Goal: Information Seeking & Learning: Learn about a topic

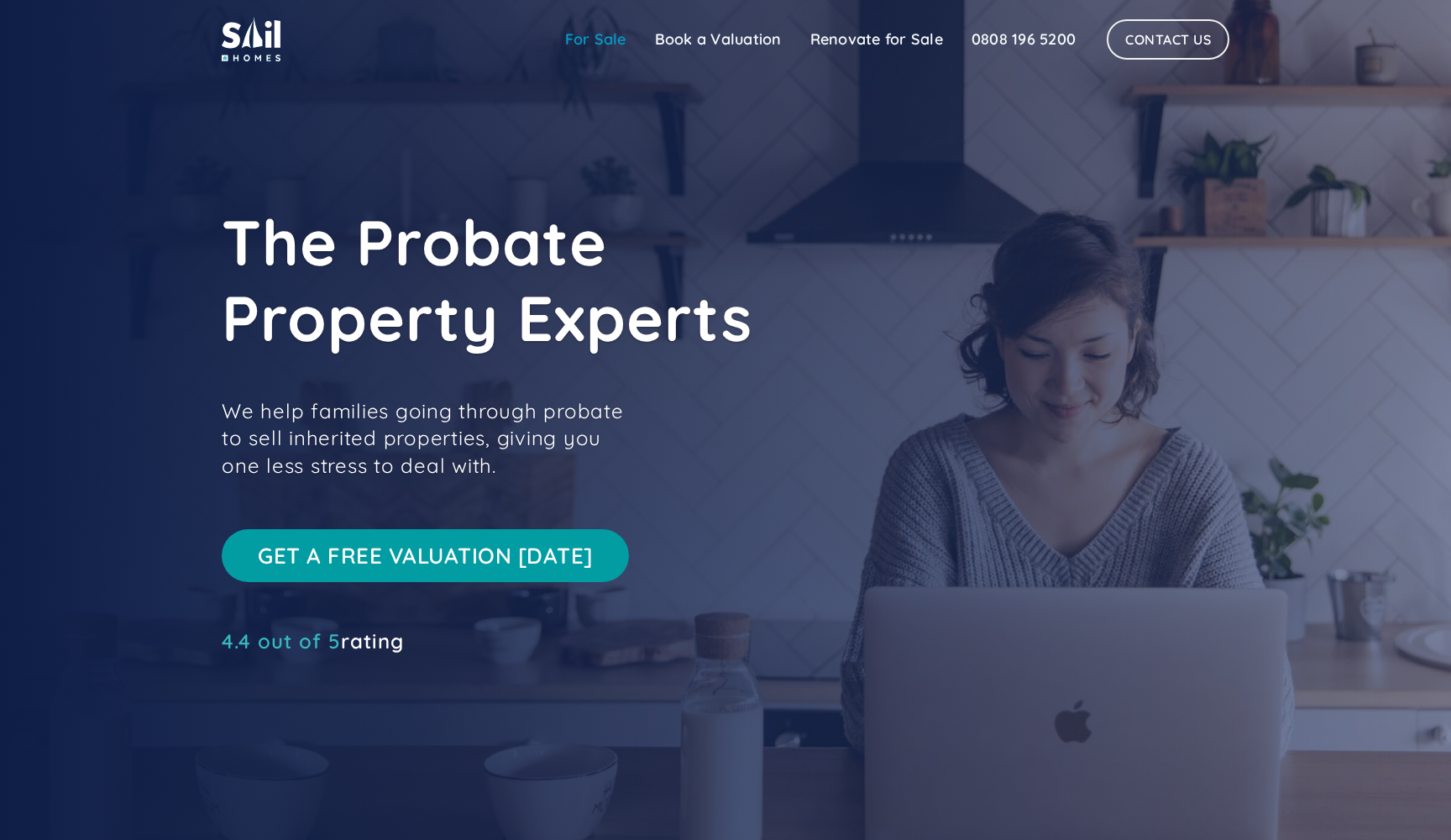
click at [603, 41] on link "For Sale" at bounding box center [596, 40] width 90 height 34
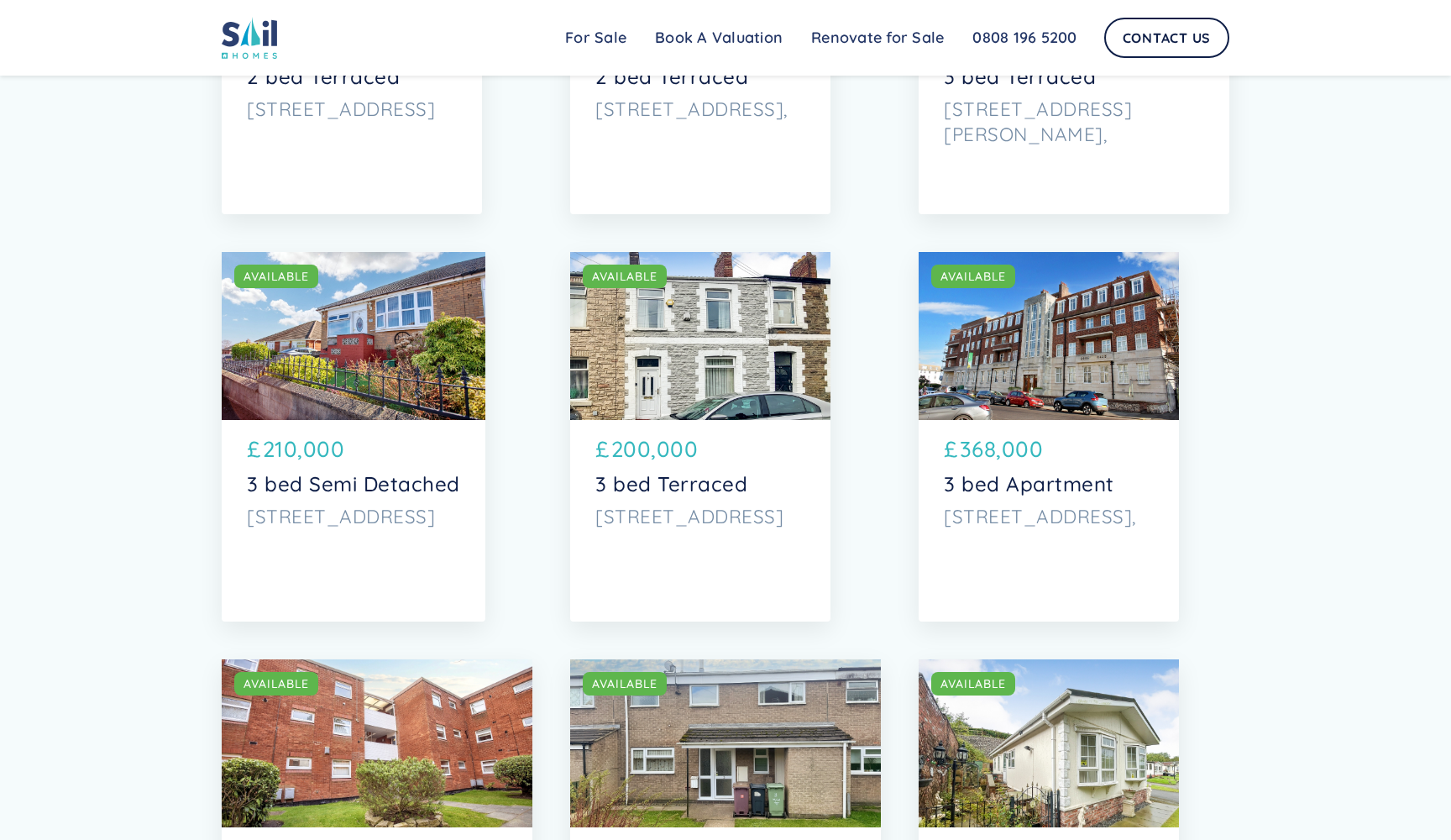
scroll to position [5334, 0]
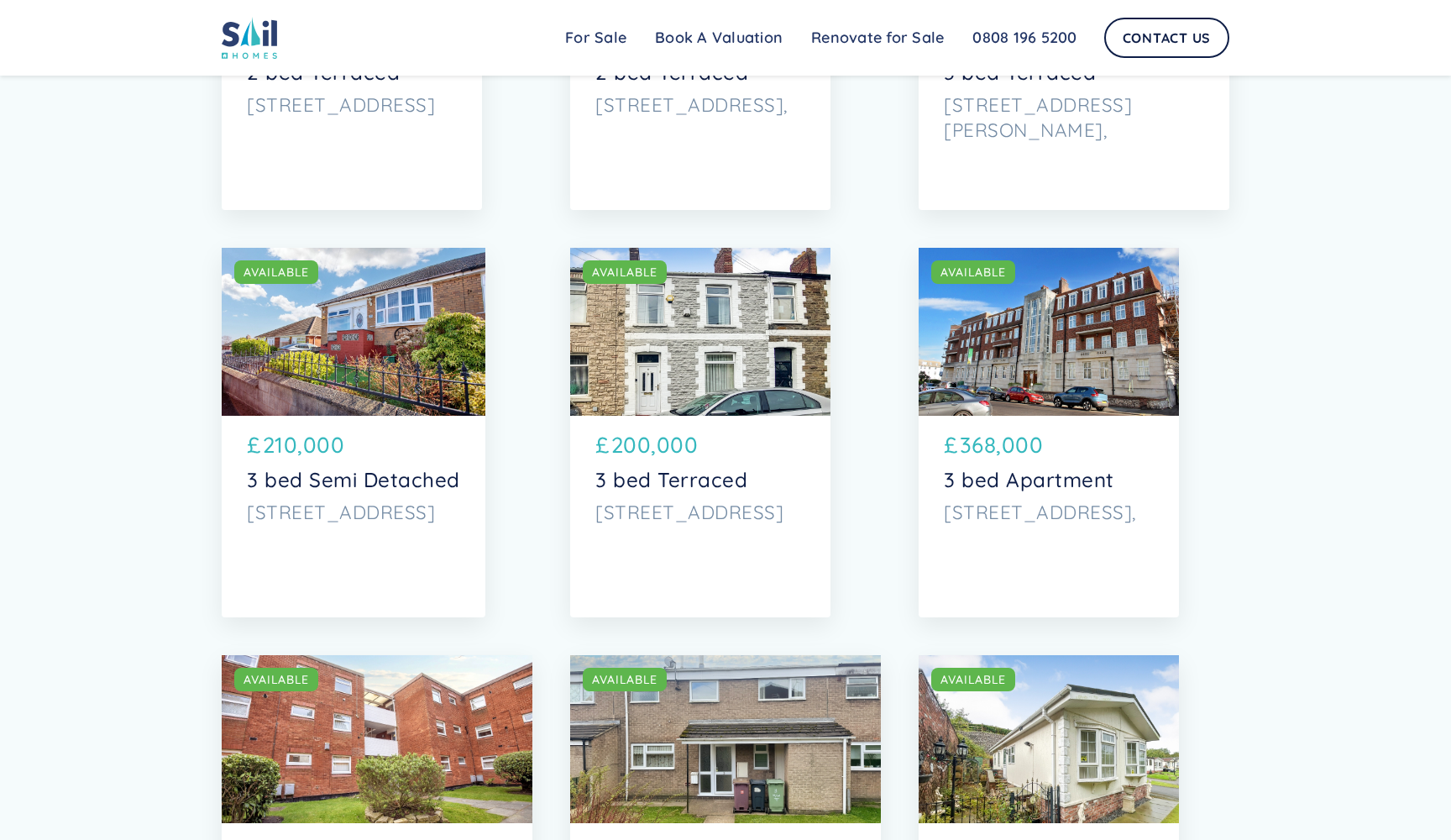
click at [666, 374] on div "SOLD AVAILABLE" at bounding box center [700, 332] width 260 height 168
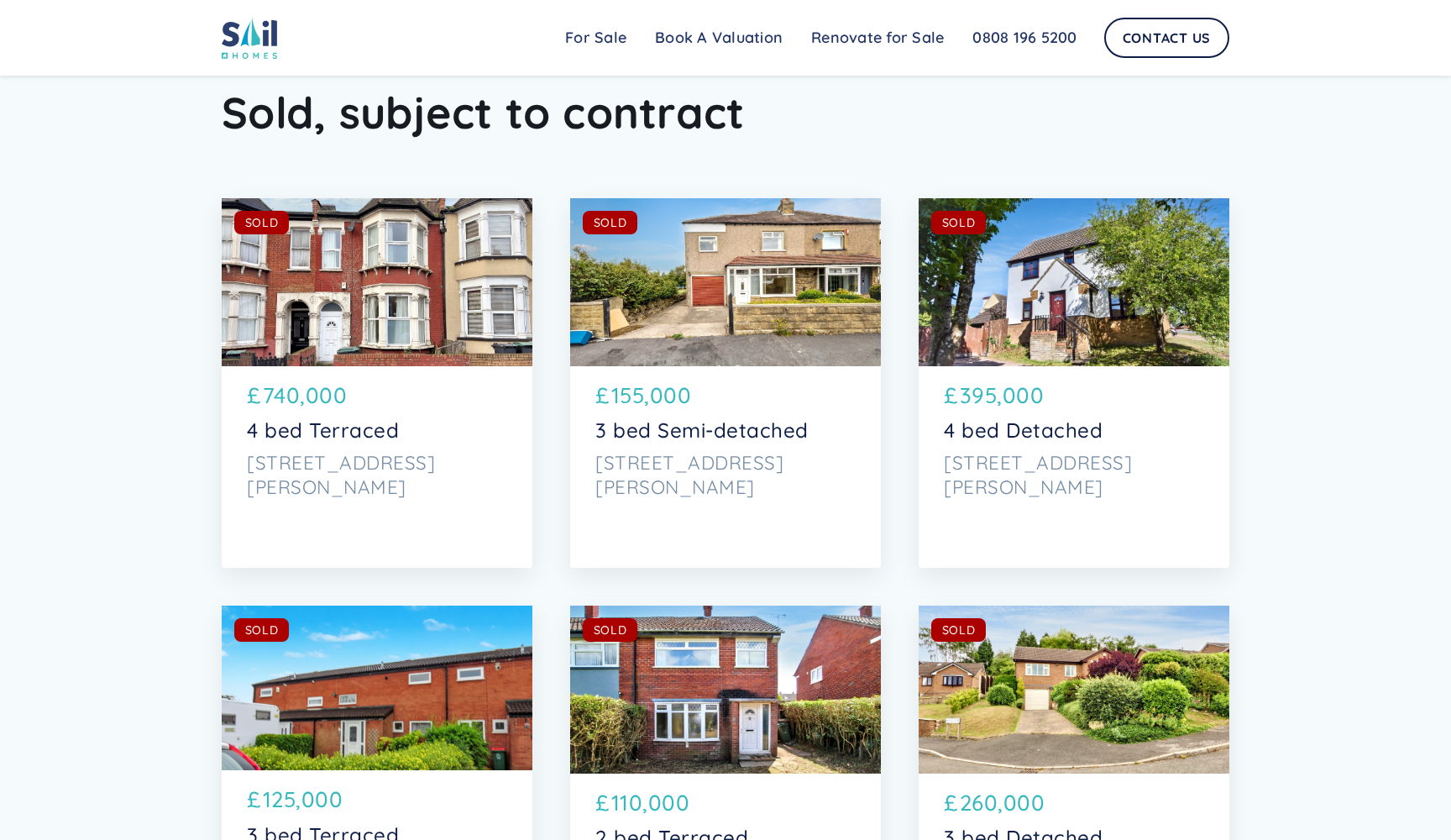
scroll to position [6735, 0]
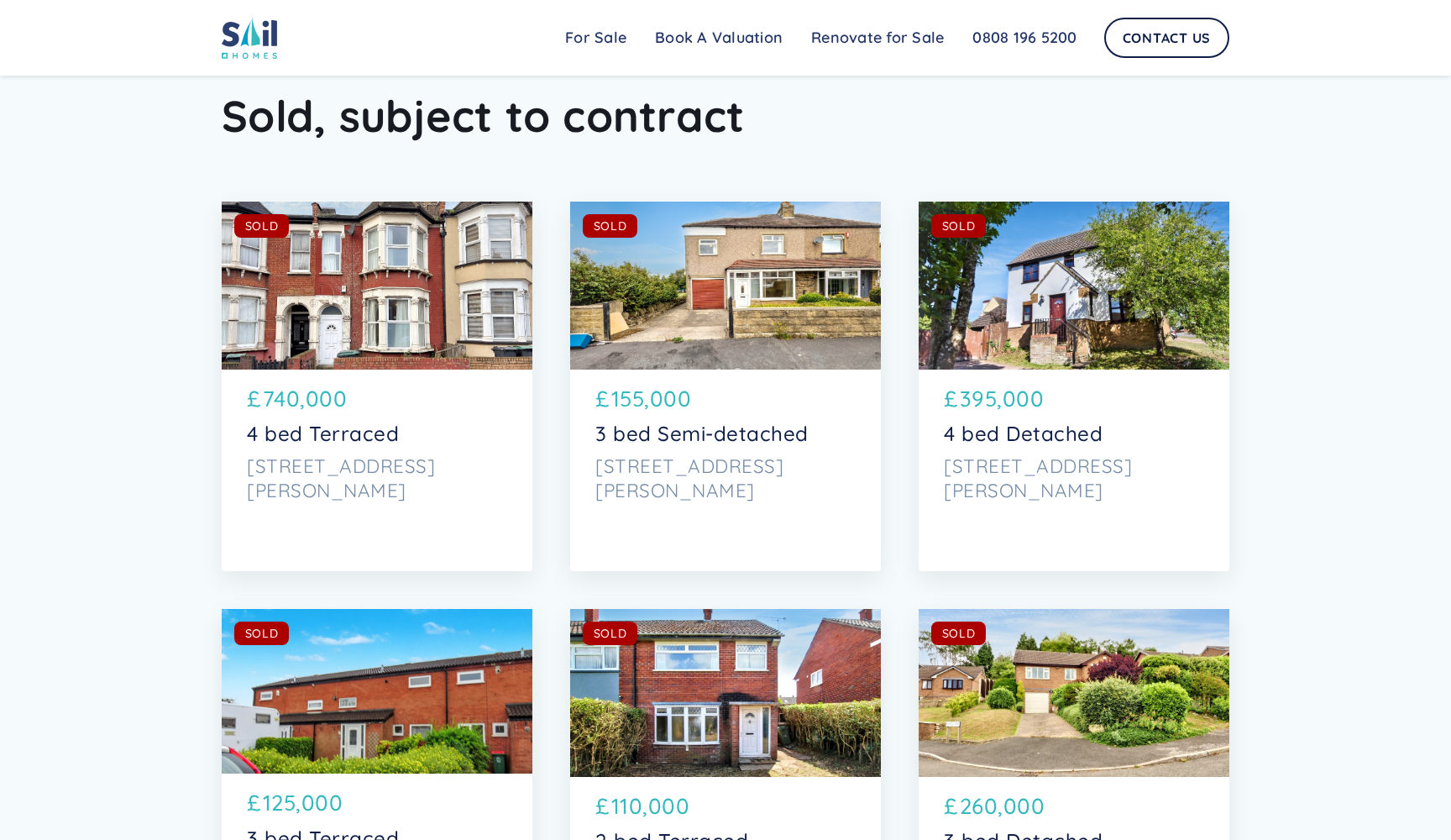
click at [703, 422] on p "3 bed Semi-detached" at bounding box center [726, 434] width 260 height 25
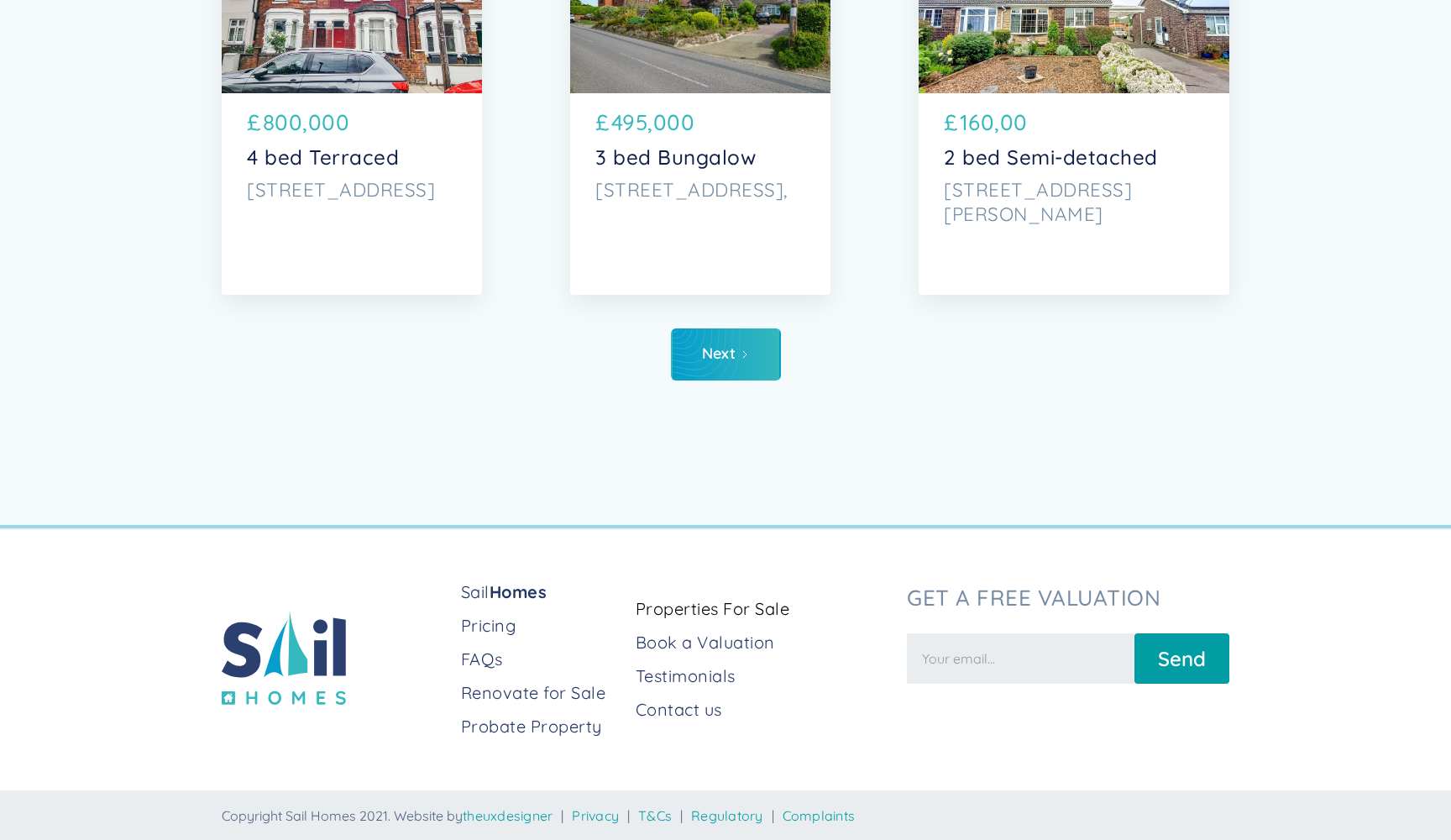
scroll to position [7825, 0]
click at [504, 626] on link "Pricing" at bounding box center [541, 626] width 162 height 24
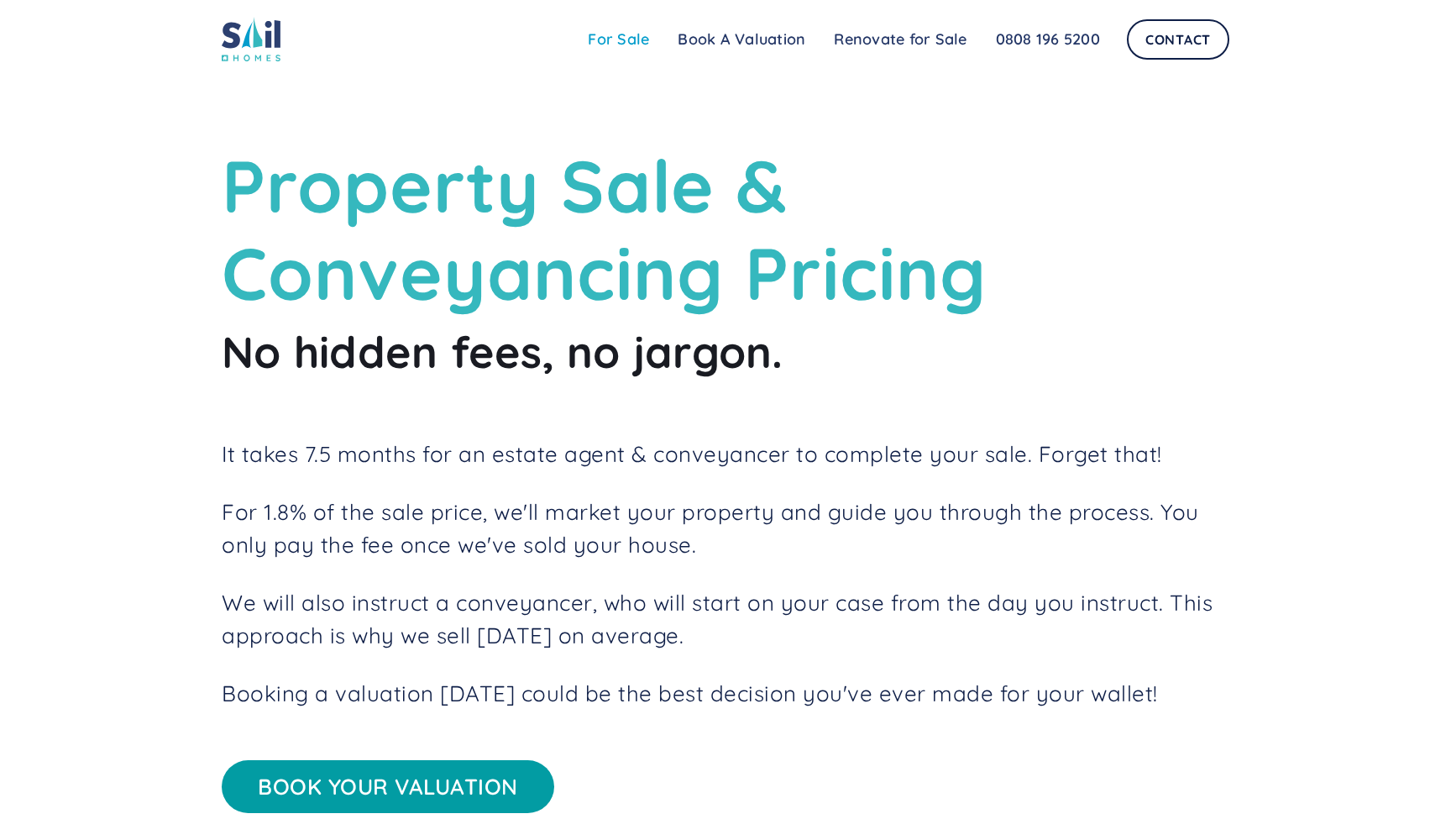
click at [608, 32] on link "For Sale" at bounding box center [619, 40] width 90 height 34
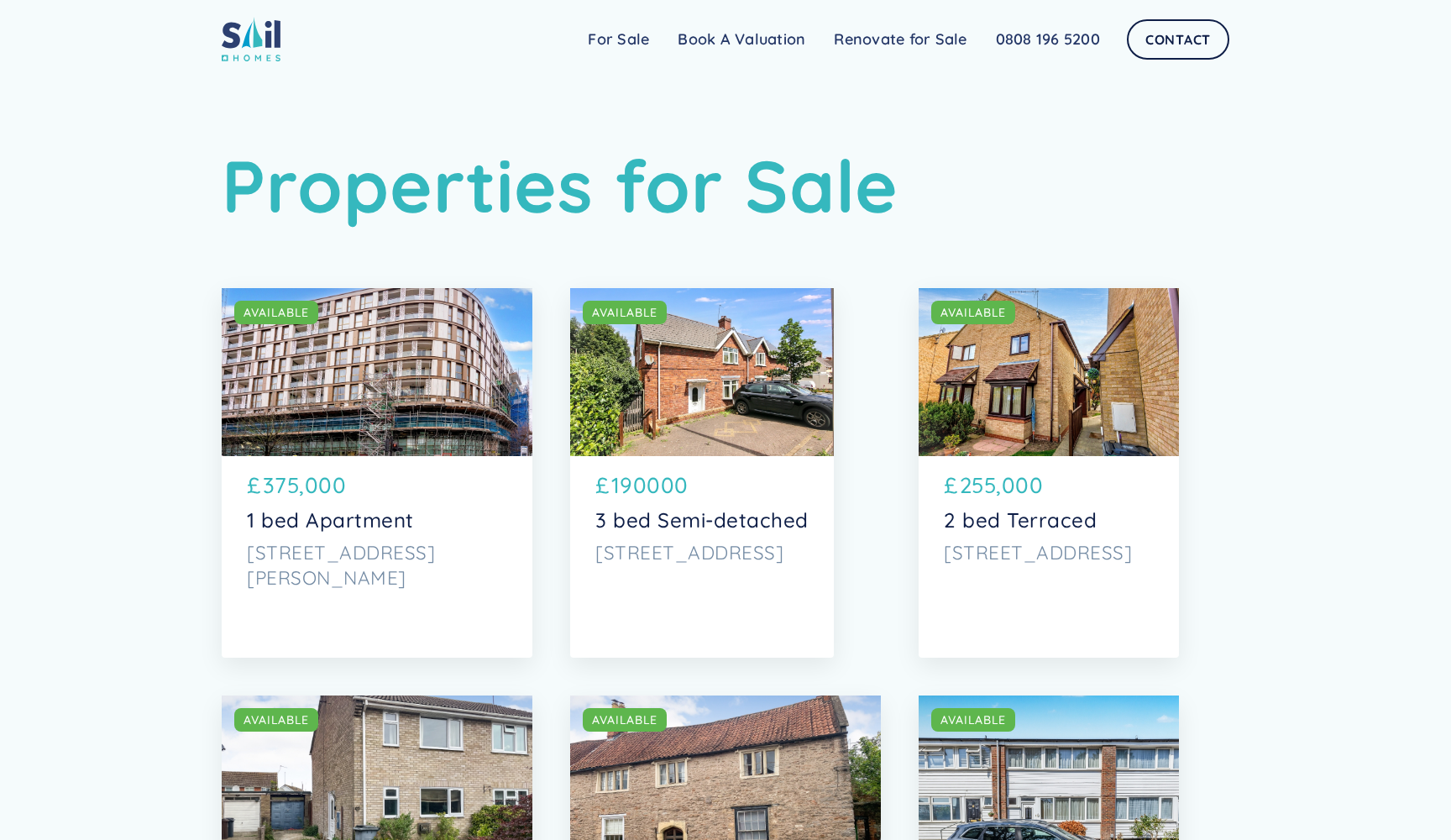
click at [270, 42] on img at bounding box center [251, 39] width 59 height 44
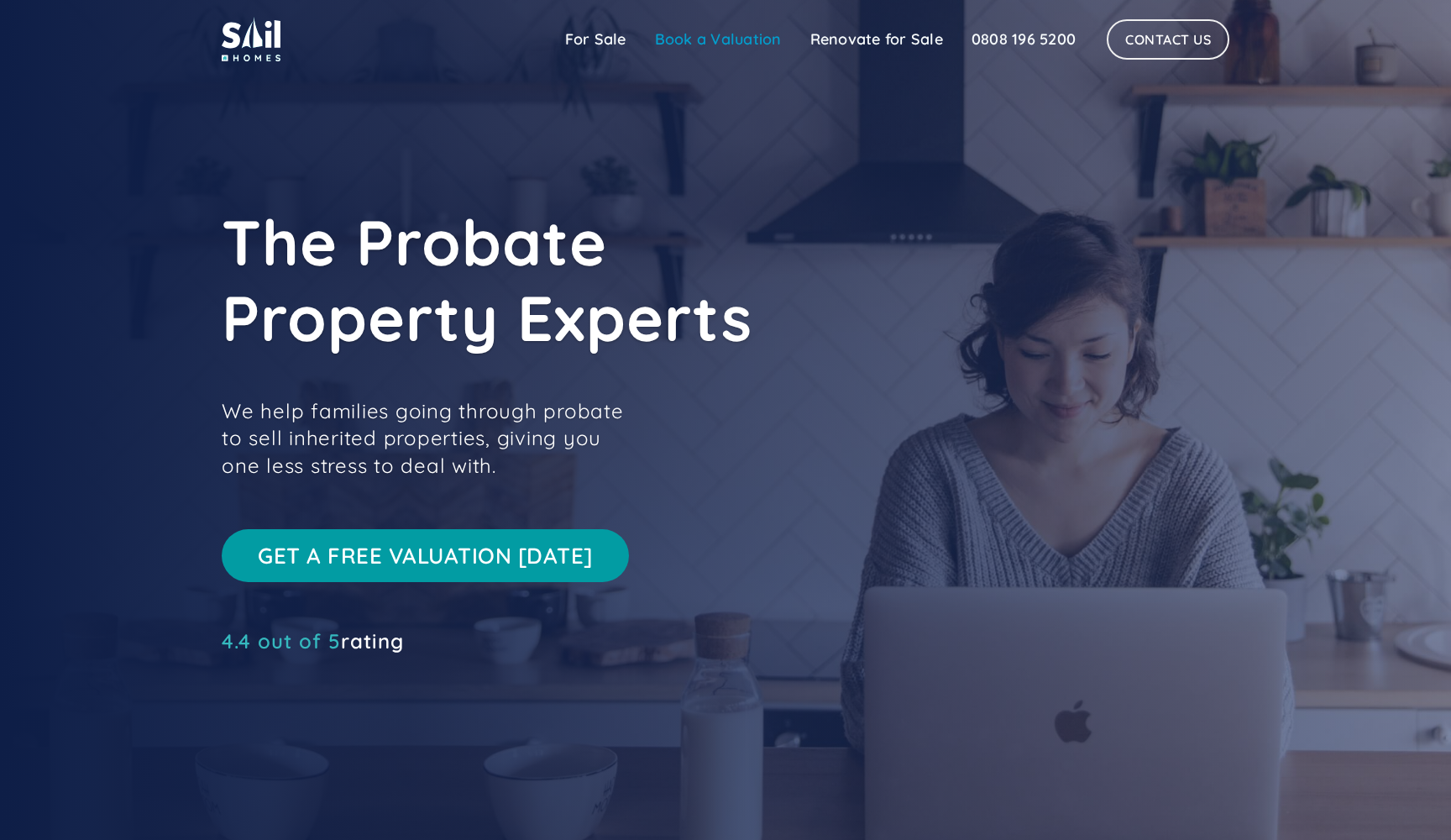
click at [696, 41] on link "Book a Valuation" at bounding box center [718, 40] width 155 height 34
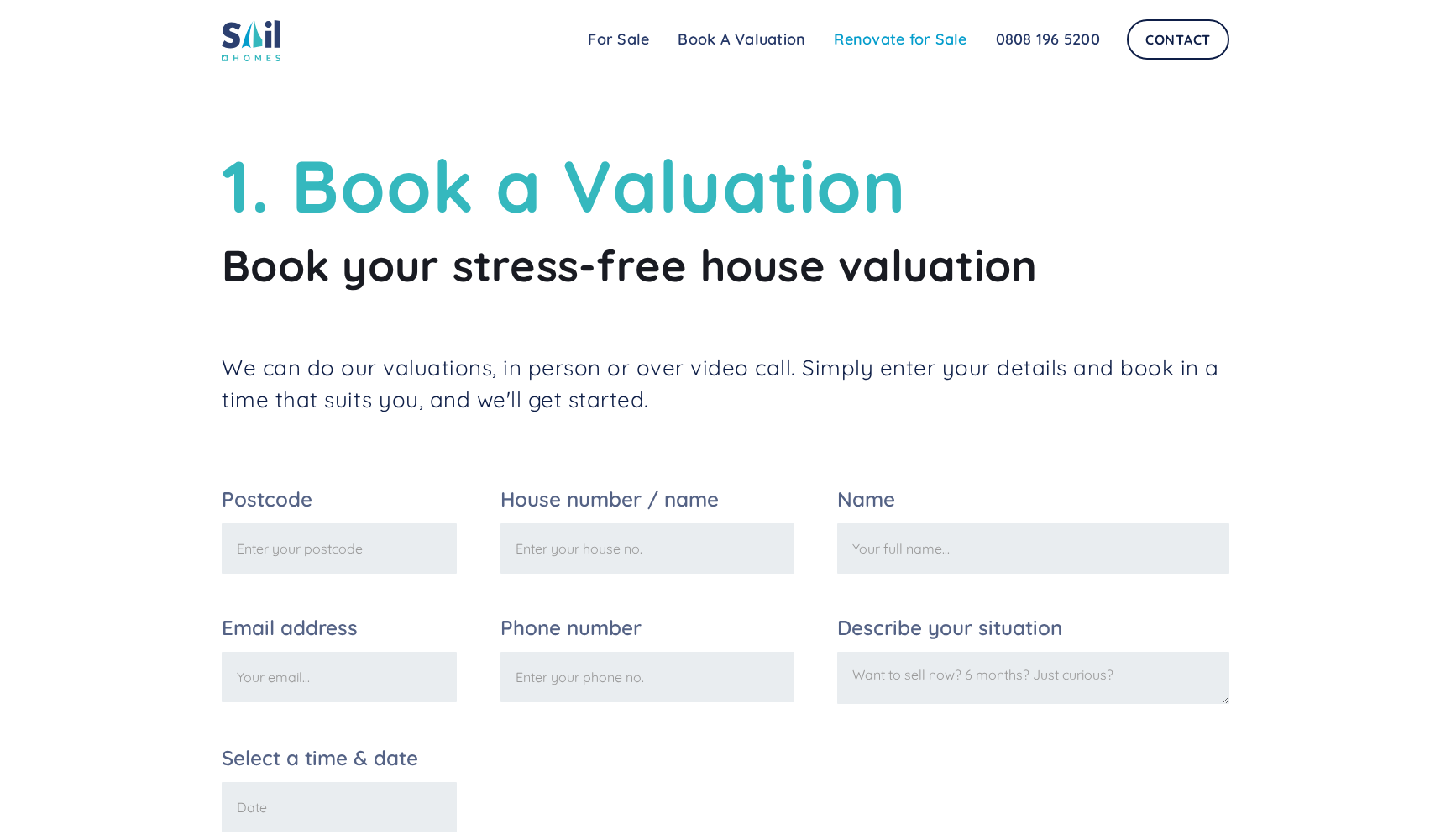
click at [872, 43] on link "Renovate for Sale" at bounding box center [900, 40] width 162 height 34
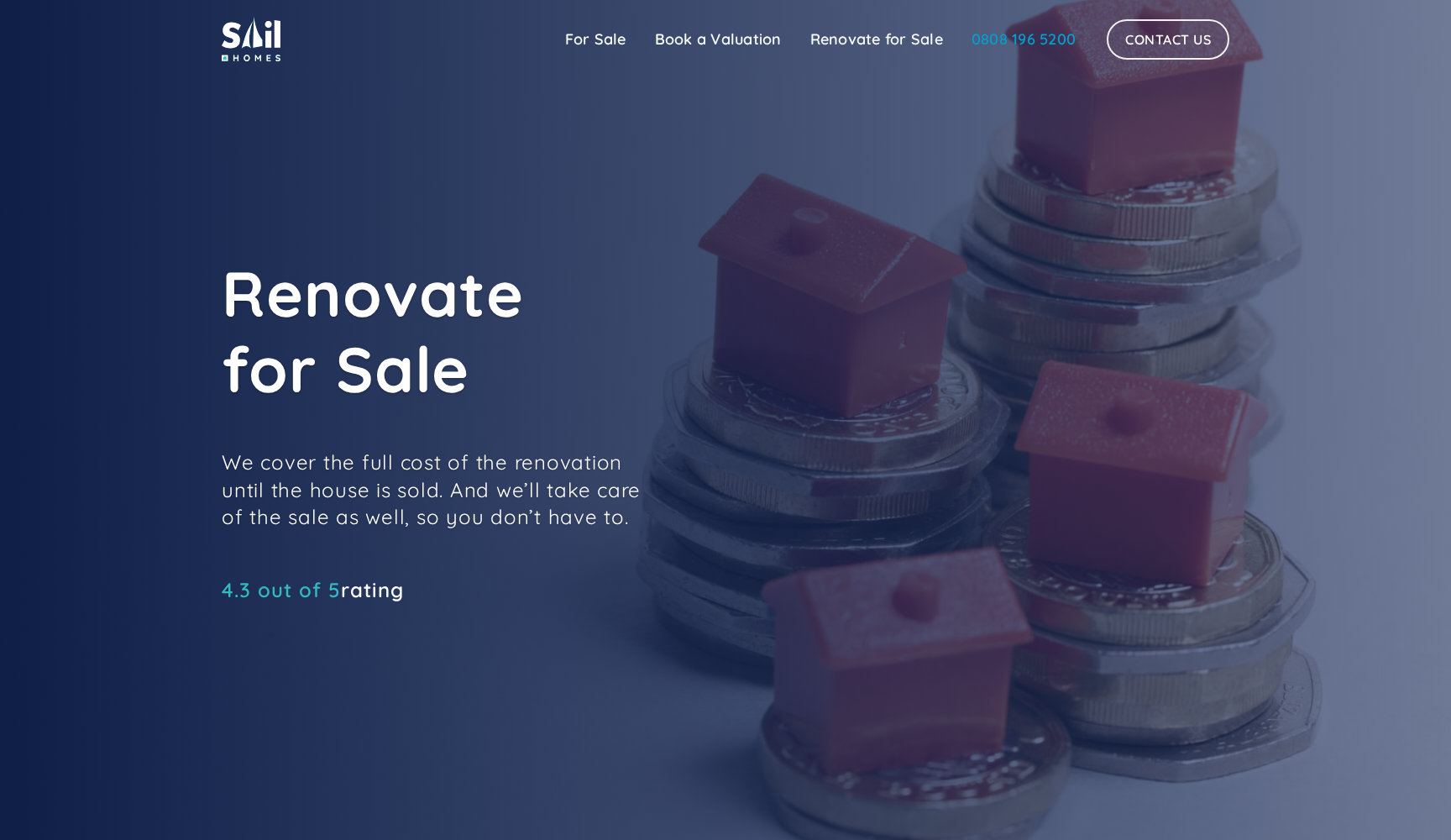
click at [977, 42] on link "0808 196 5200" at bounding box center [1024, 40] width 132 height 34
click at [598, 40] on link "For Sale" at bounding box center [596, 40] width 90 height 34
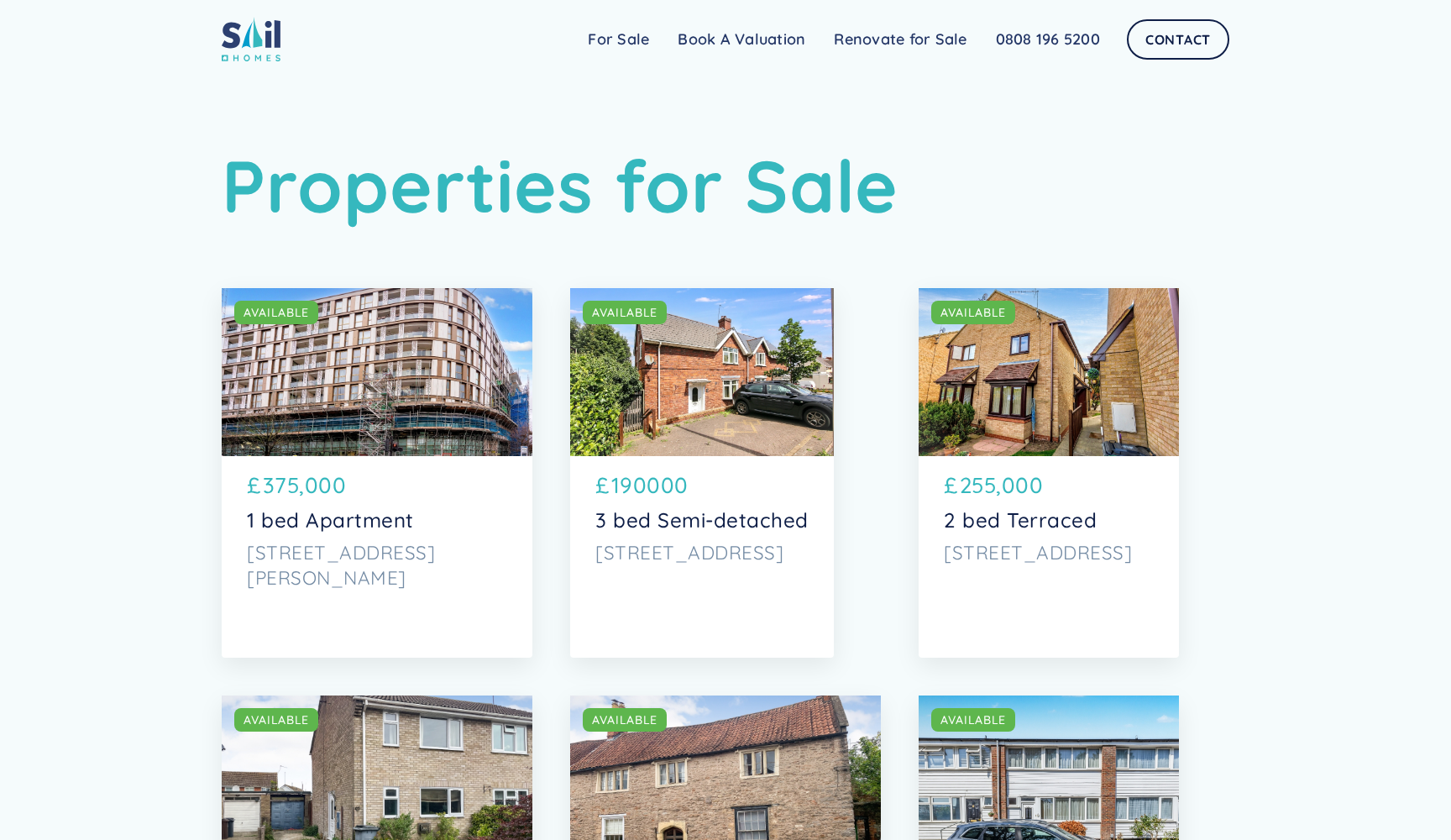
click at [193, 52] on div "Sail Home For Sale FAQs Blog Testimonials Renovate for Sale Book A Valuation Re…" at bounding box center [726, 39] width 1451 height 78
click at [252, 45] on img at bounding box center [251, 39] width 59 height 44
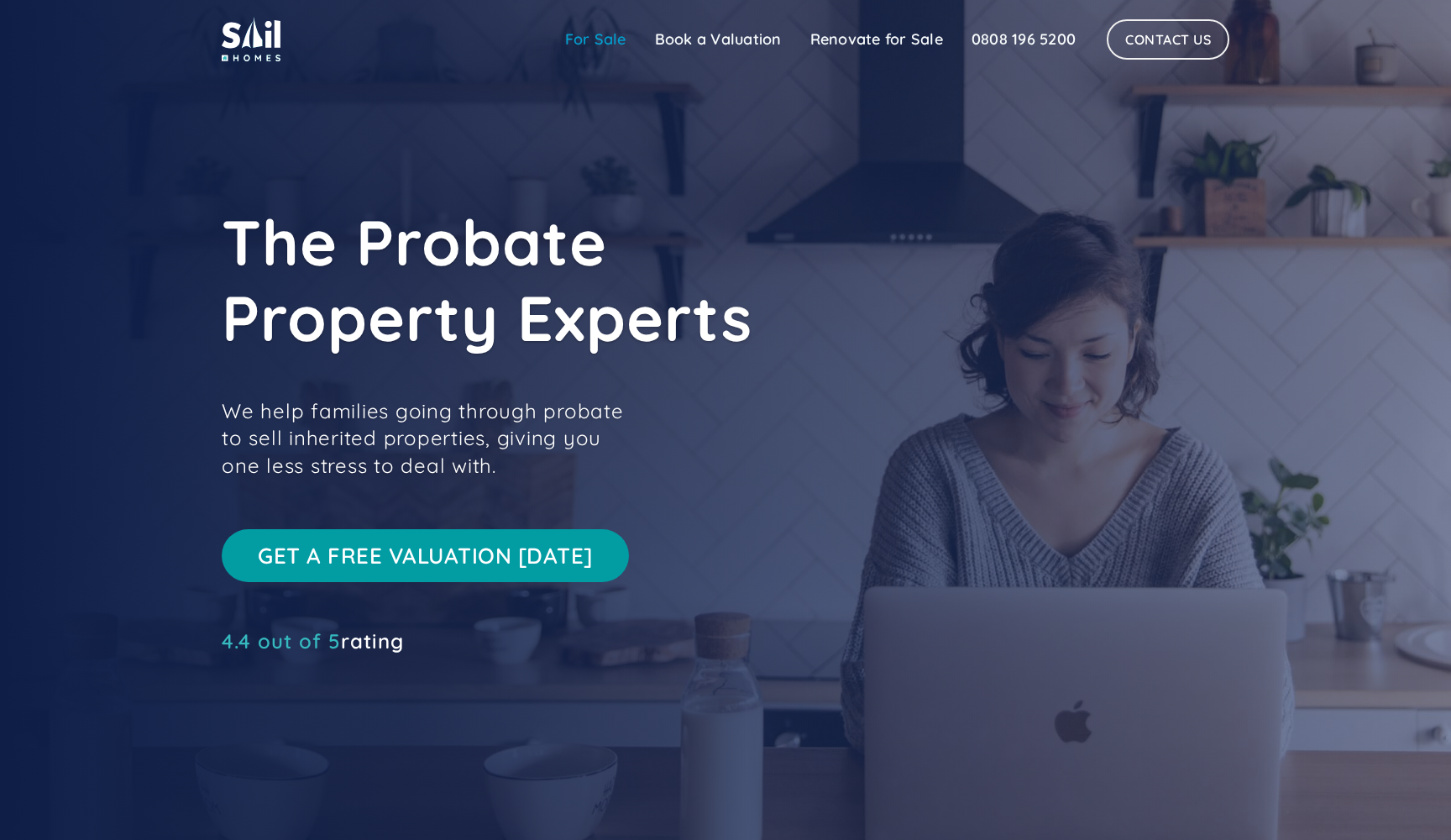
click at [615, 37] on link "For Sale" at bounding box center [596, 40] width 90 height 34
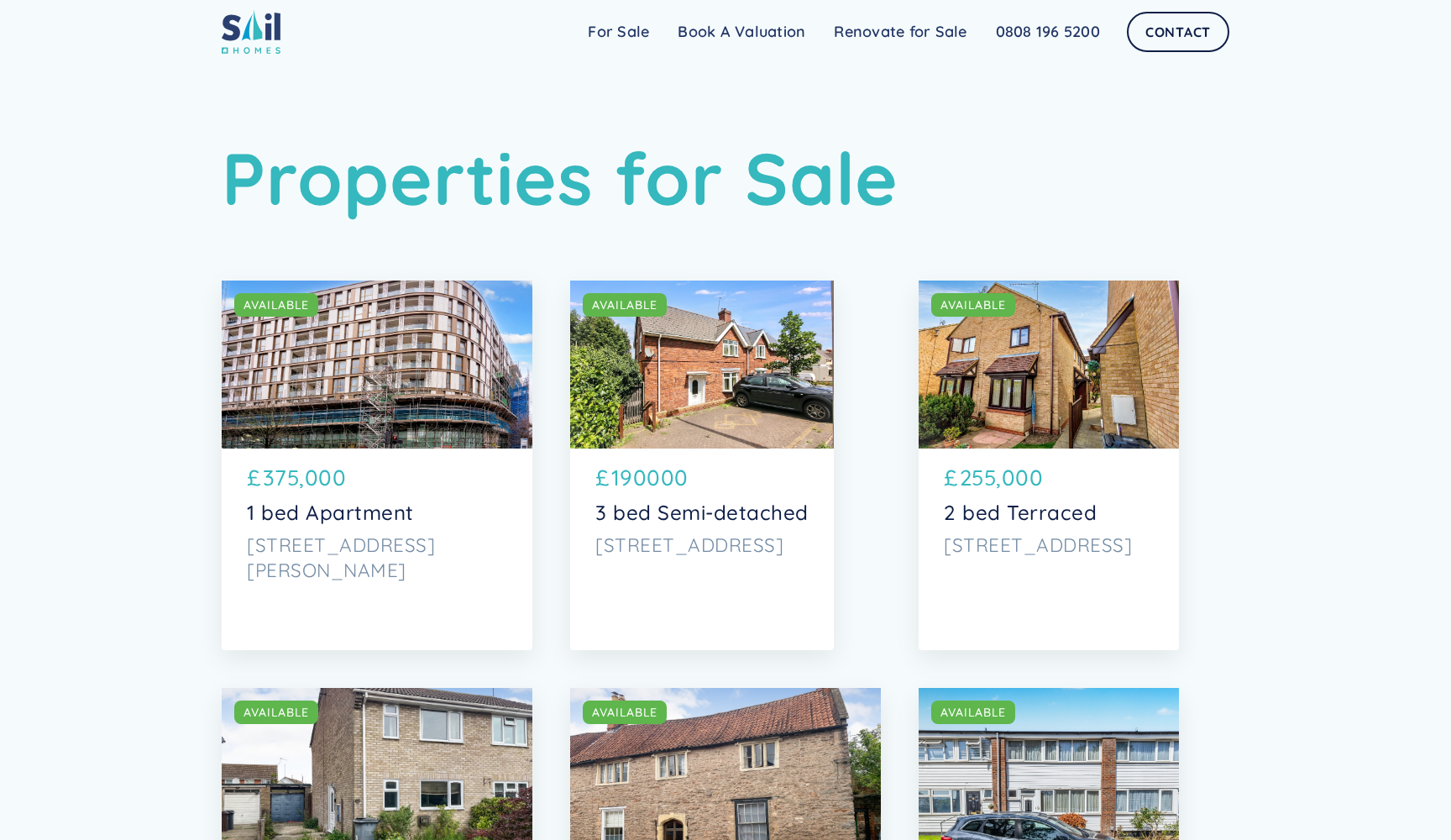
scroll to position [7, 1]
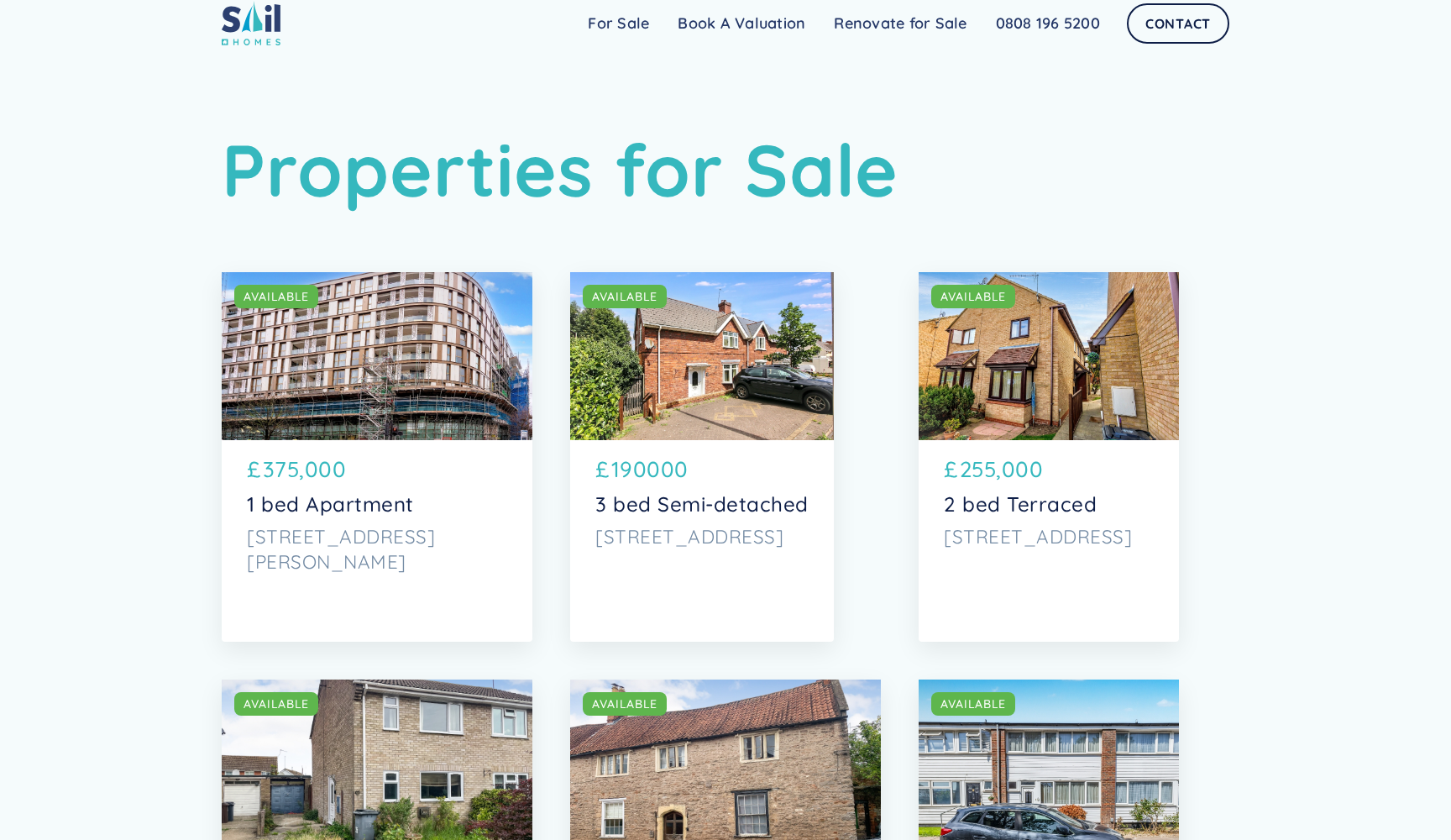
click at [256, 50] on div "Sail Home For Sale FAQs Blog Testimonials Renovate for Sale Book A Valuation Re…" at bounding box center [726, 23] width 1451 height 78
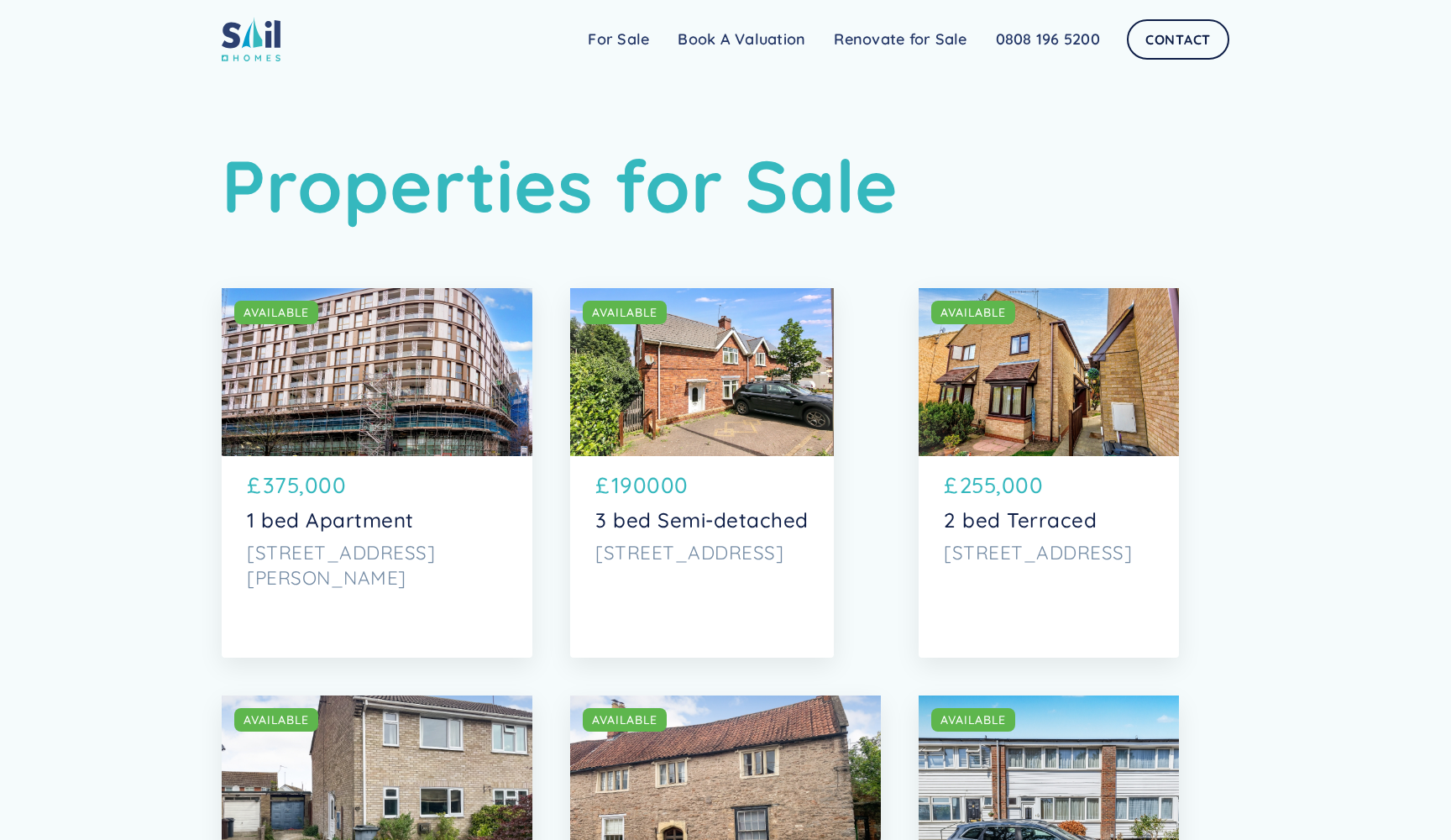
scroll to position [0, 0]
click at [222, 46] on img at bounding box center [251, 39] width 59 height 44
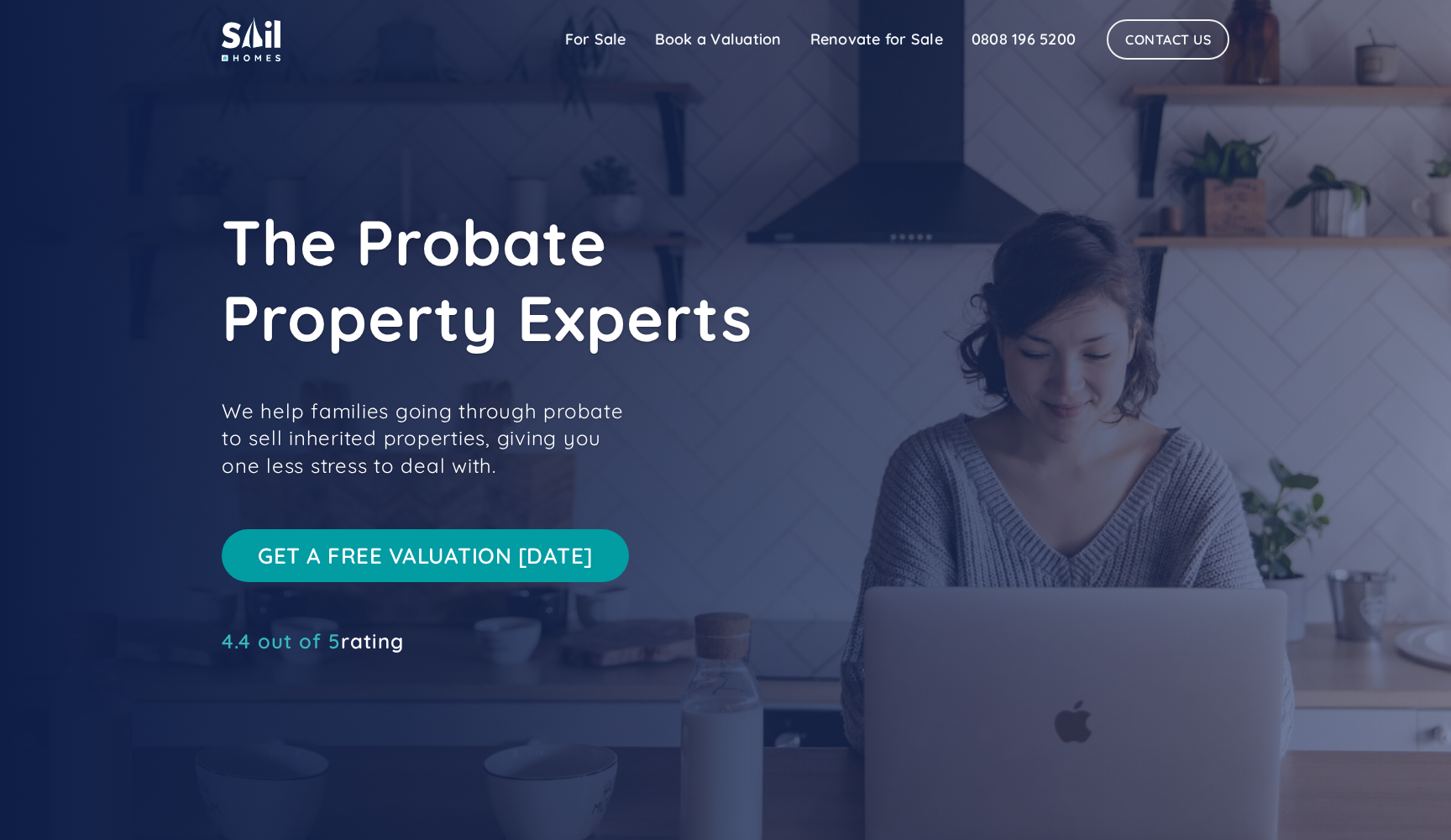
click at [232, 44] on img at bounding box center [251, 39] width 59 height 44
